Goal: Transaction & Acquisition: Purchase product/service

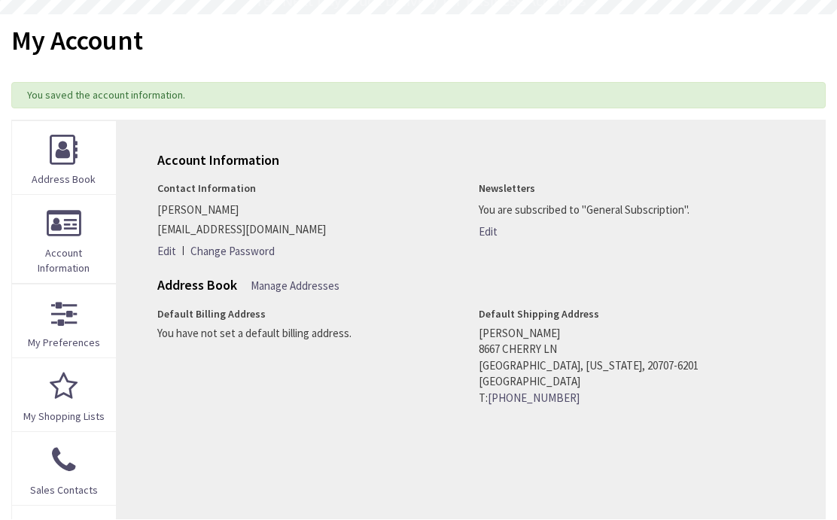
scroll to position [74, 0]
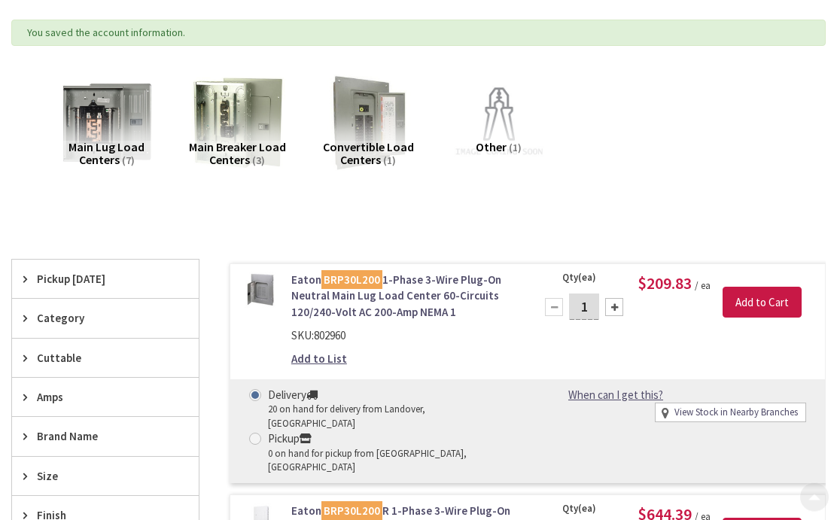
scroll to position [136, 0]
click at [427, 297] on link "Eaton BRP30L200 1-Phase 3-Wire Plug-On Neutral Main Lug Load Center 60-Circuits…" at bounding box center [403, 296] width 225 height 48
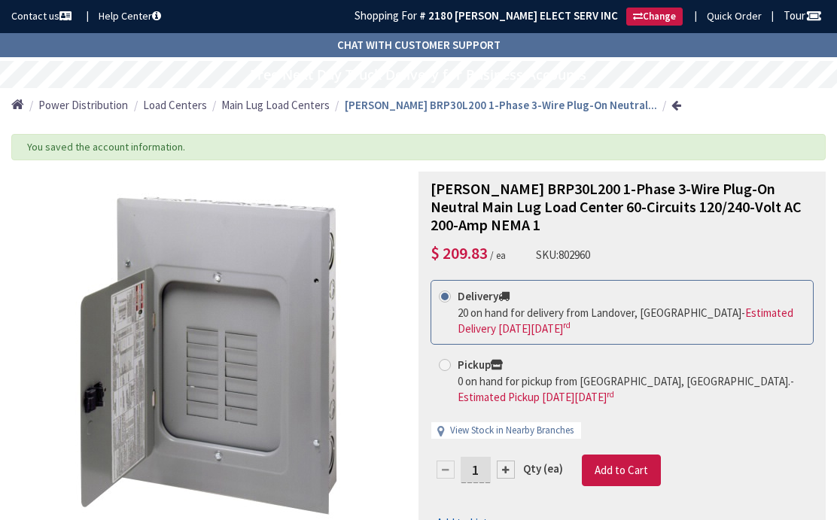
click at [27, 3] on div at bounding box center [22, 15] width 44 height 31
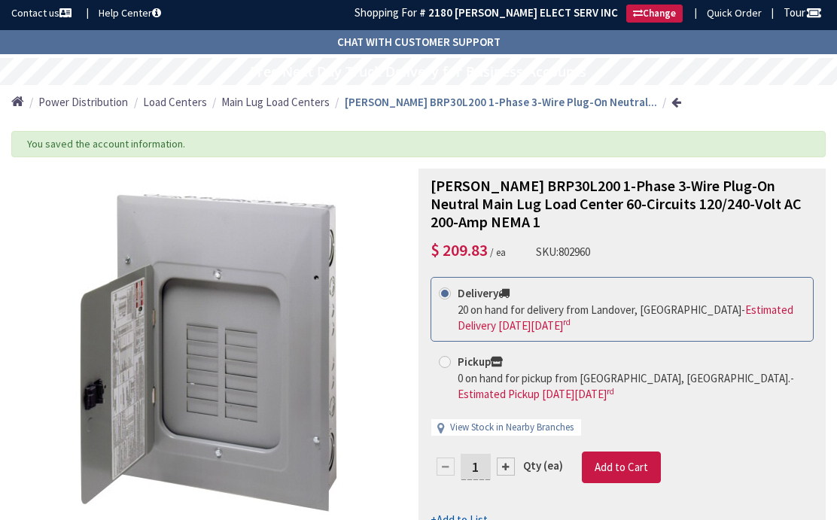
scroll to position [2, 0]
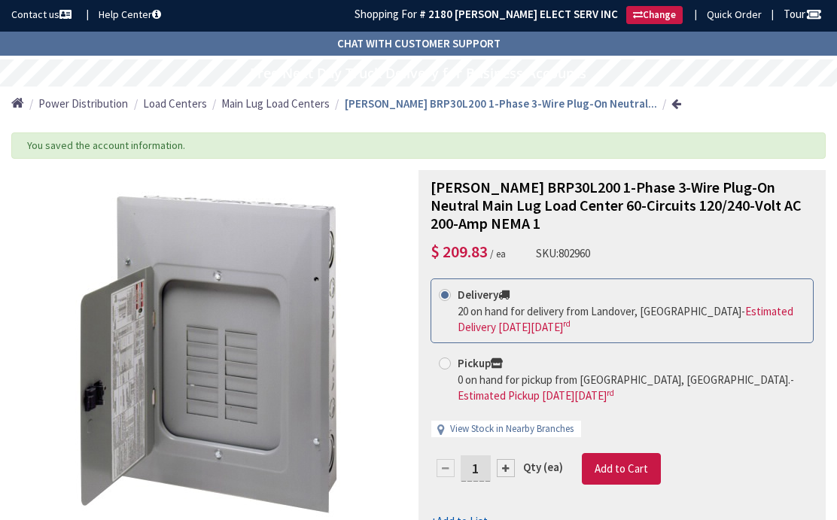
click at [634, 461] on span "Add to Cart" at bounding box center [621, 468] width 53 height 14
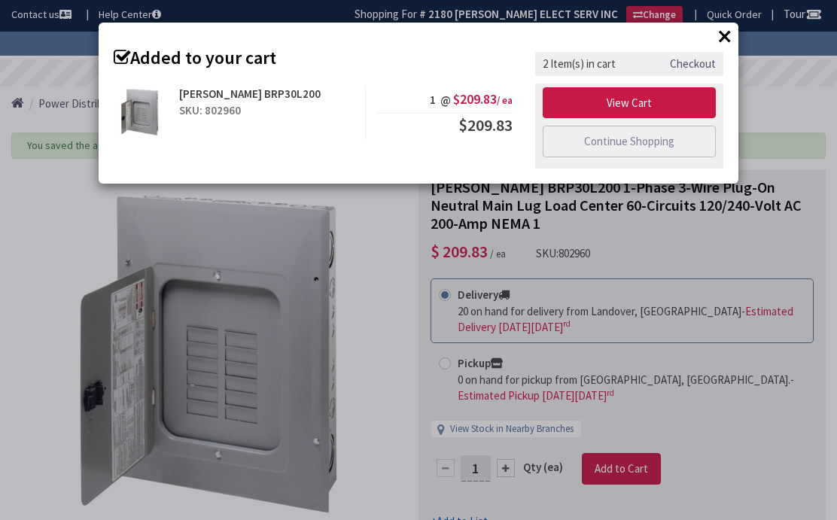
click at [684, 104] on link "View Cart" at bounding box center [629, 103] width 173 height 32
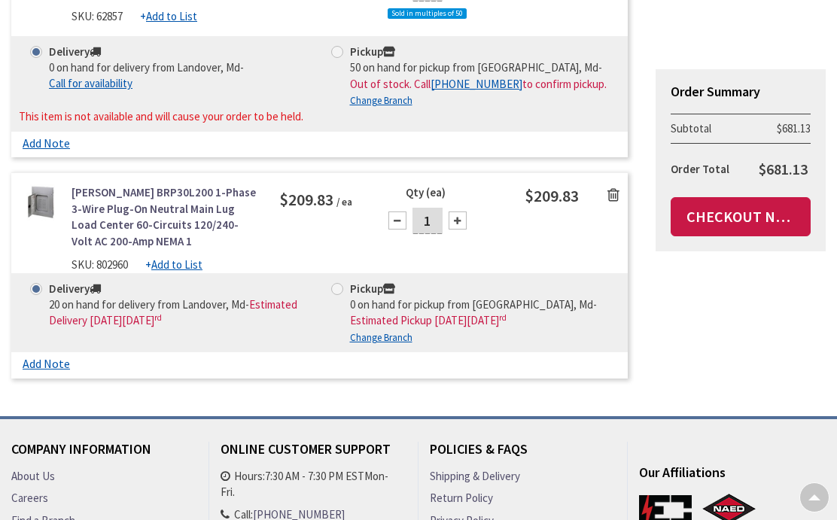
scroll to position [379, 0]
